Goal: Information Seeking & Learning: Learn about a topic

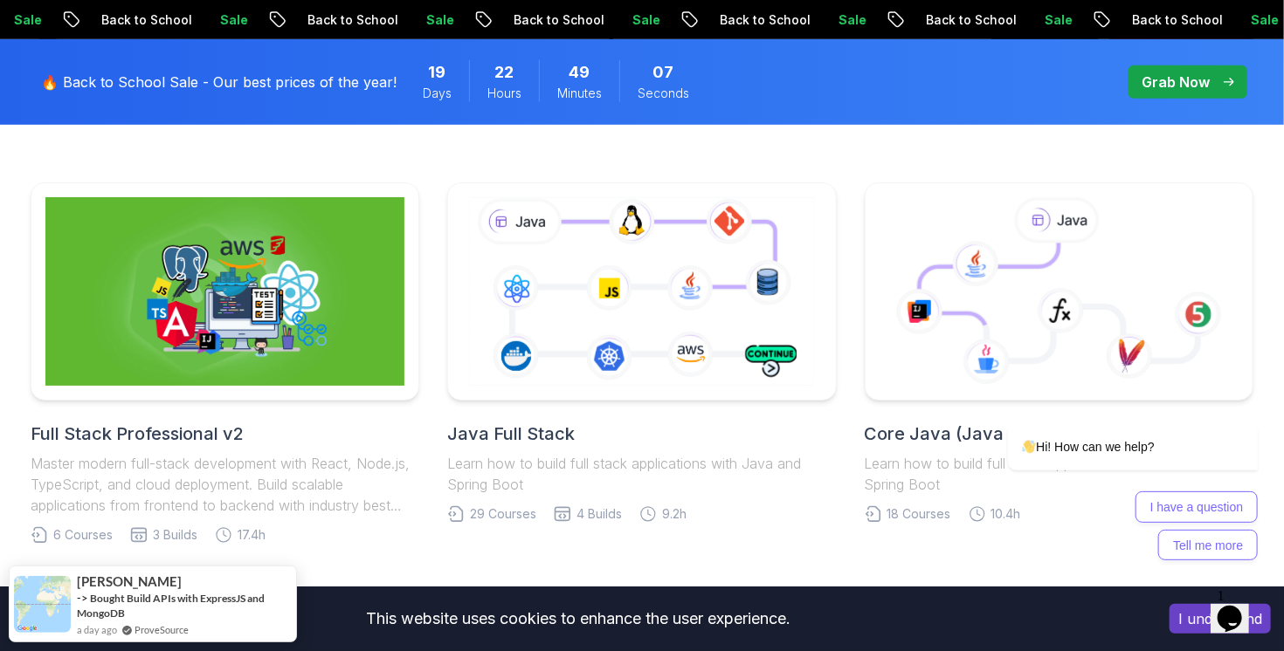
scroll to position [524, 0]
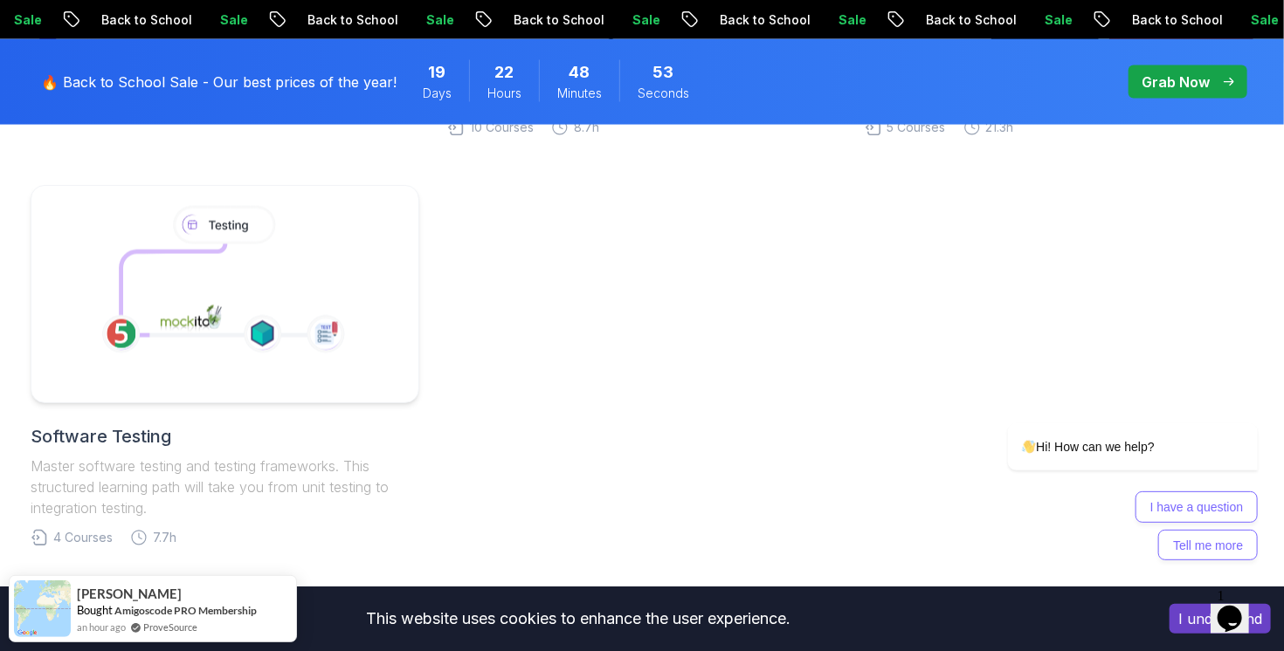
scroll to position [1257, 0]
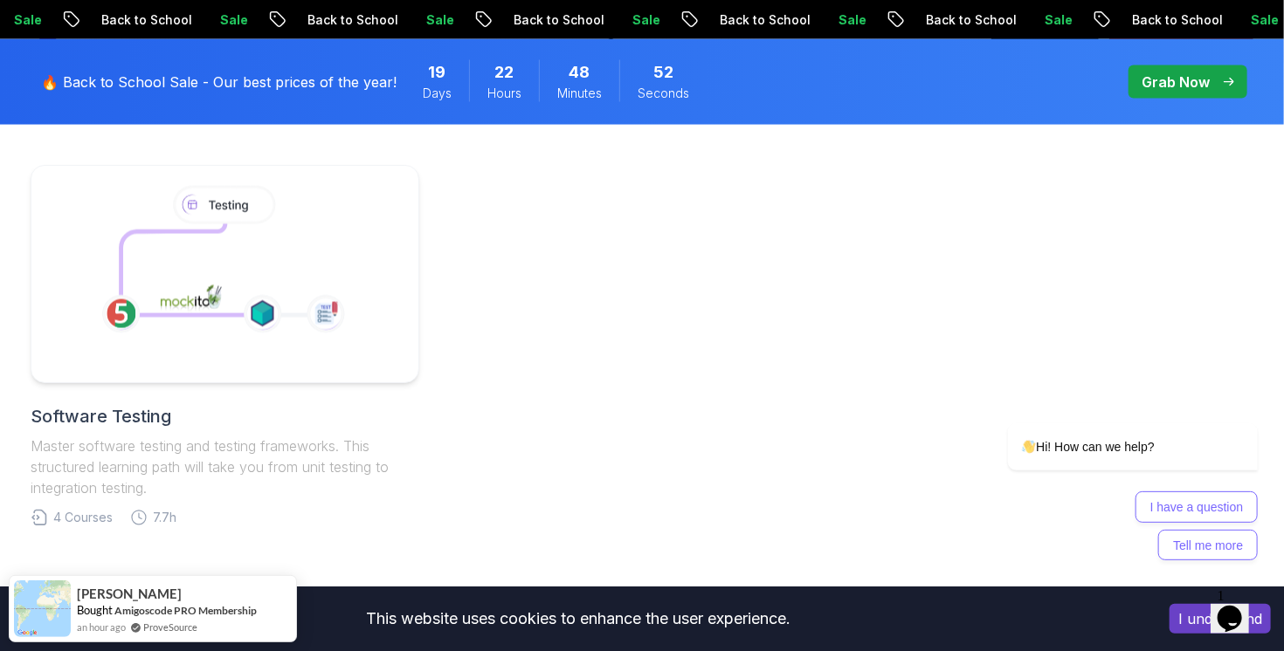
click at [288, 415] on h2 "Software Testing" at bounding box center [225, 416] width 389 height 24
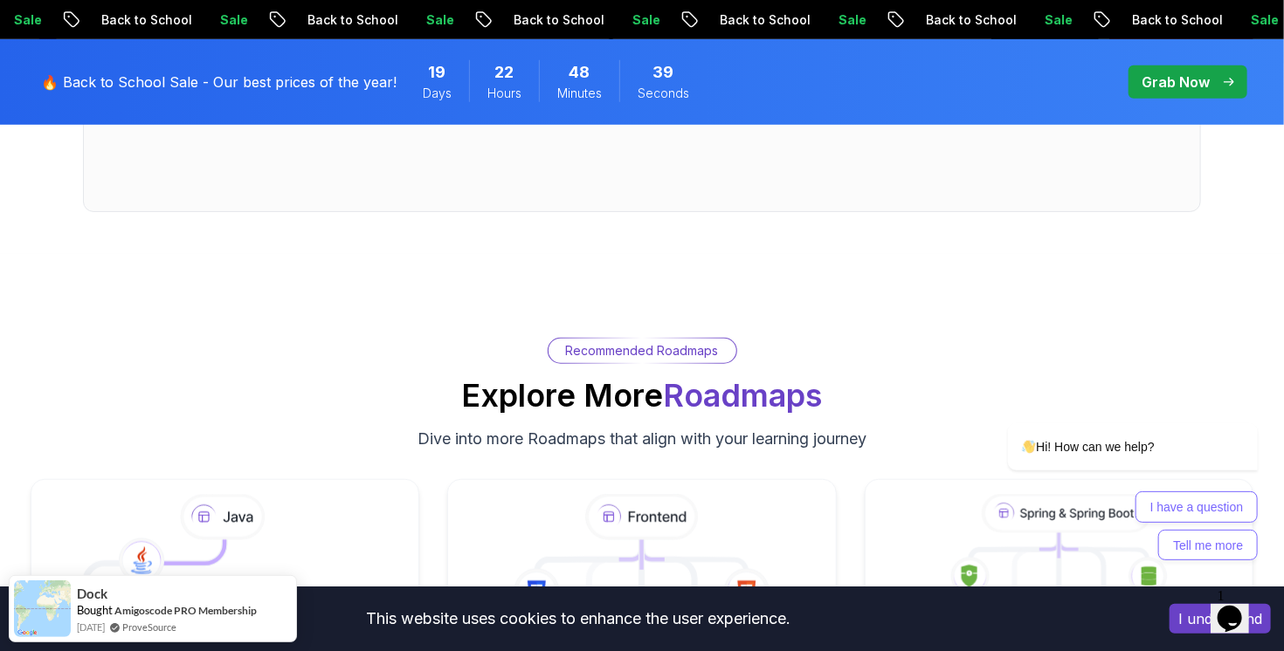
scroll to position [3668, 0]
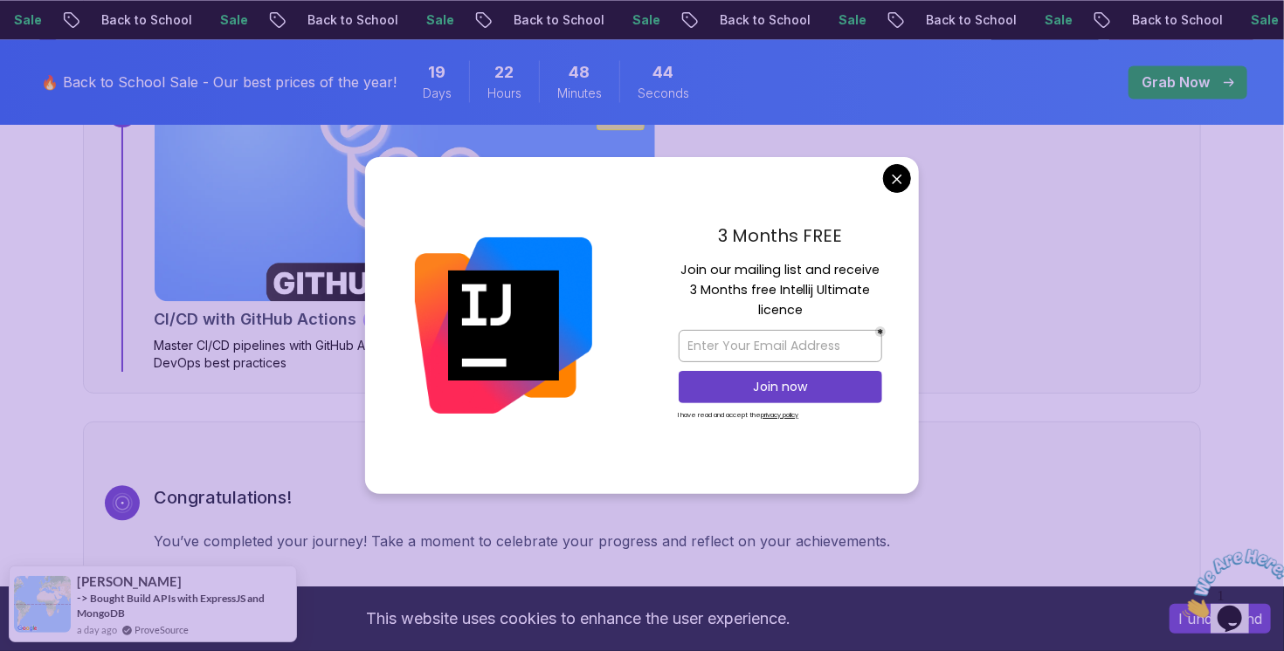
scroll to position [5973, 0]
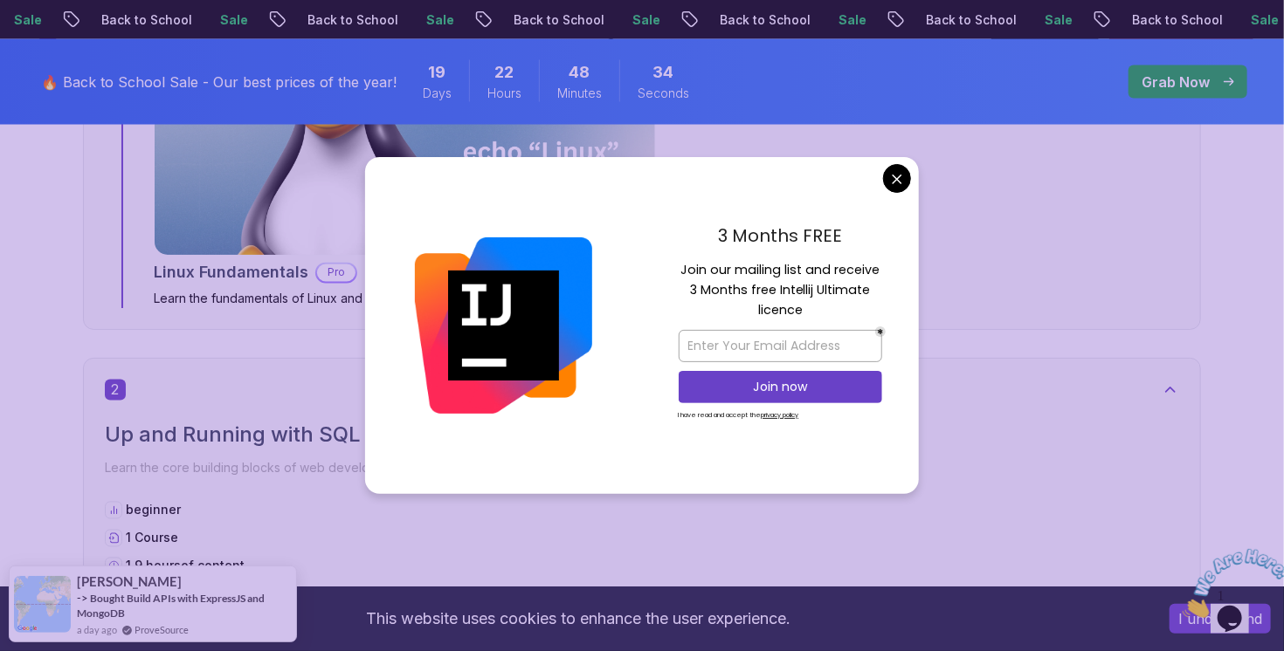
scroll to position [1467, 0]
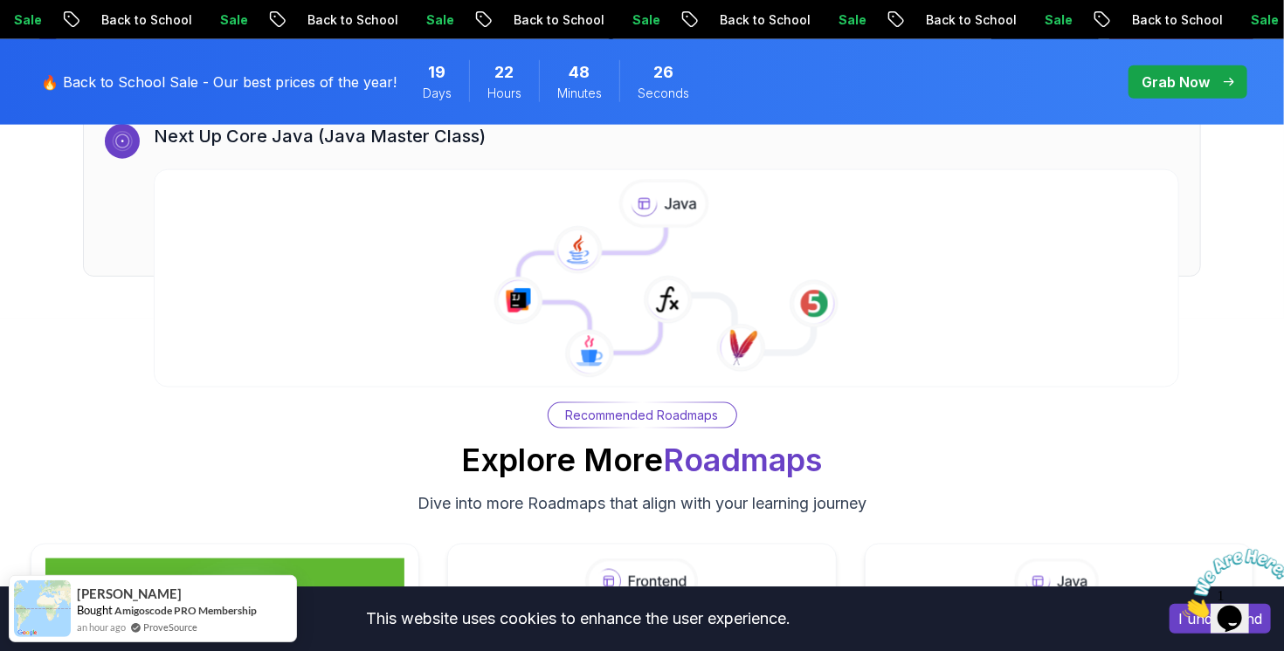
scroll to position [4820, 0]
